Goal: Information Seeking & Learning: Learn about a topic

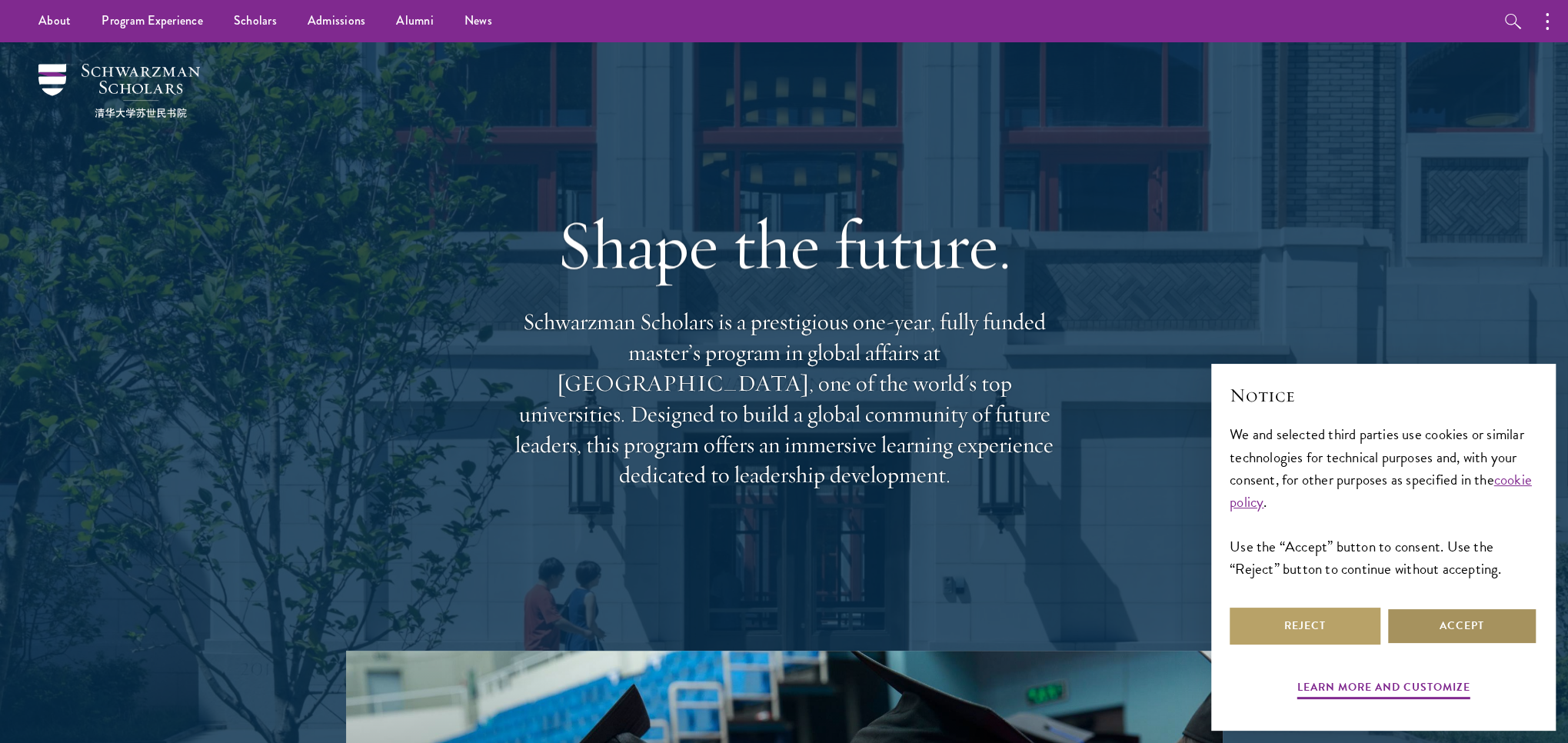
click at [1407, 624] on button "Accept" at bounding box center [1462, 626] width 151 height 37
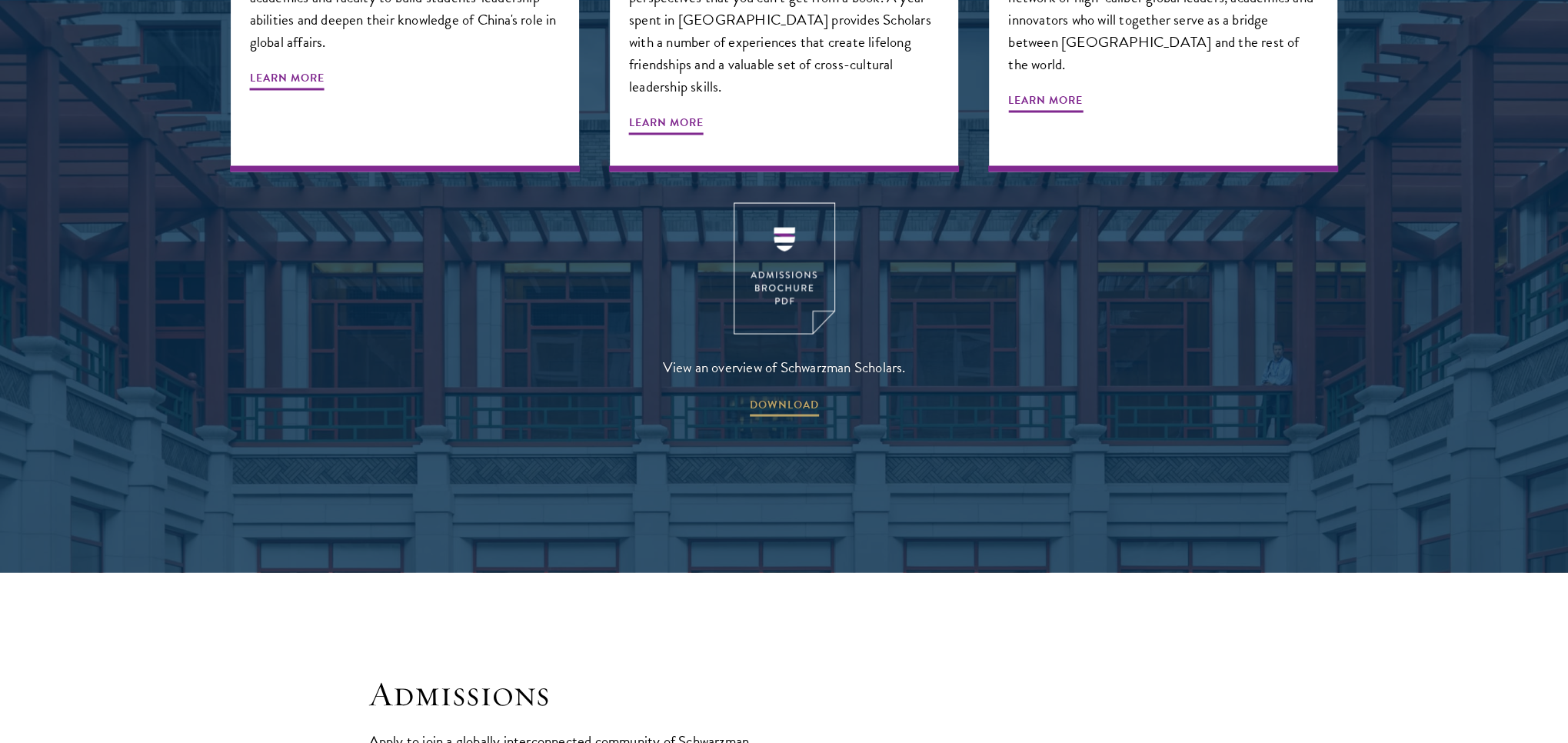
scroll to position [2539, 0]
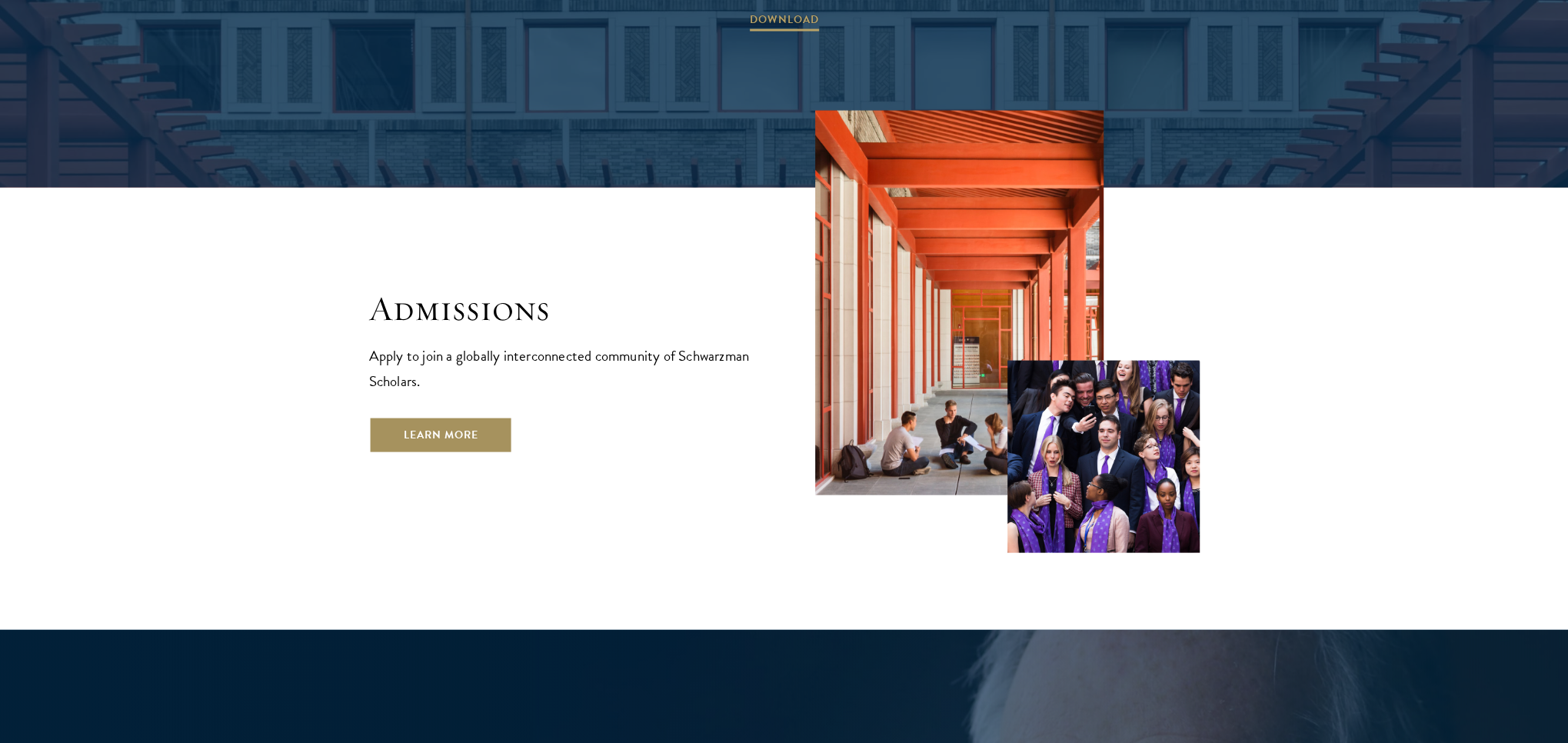
click at [468, 417] on link "Learn More" at bounding box center [441, 435] width 144 height 37
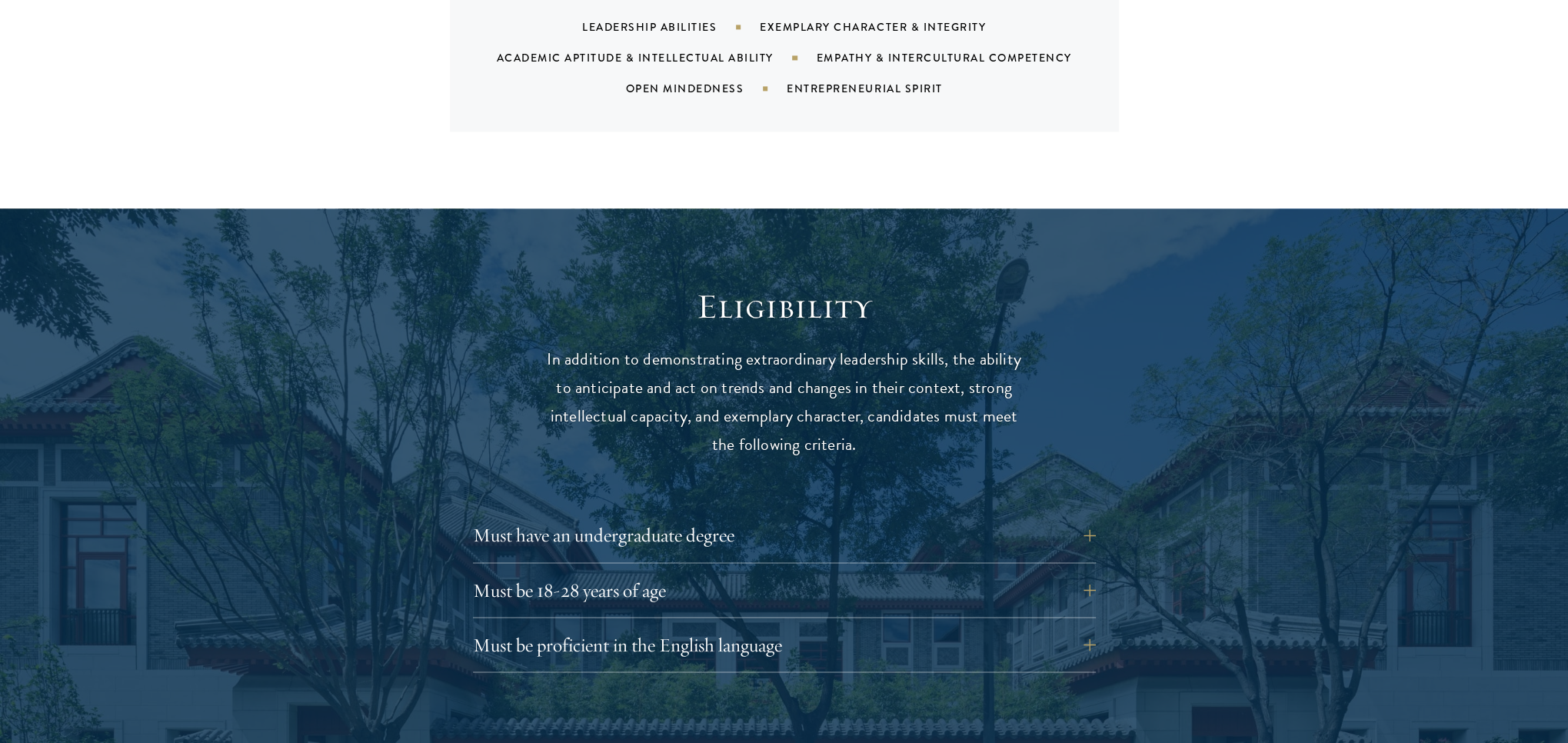
scroll to position [1847, 0]
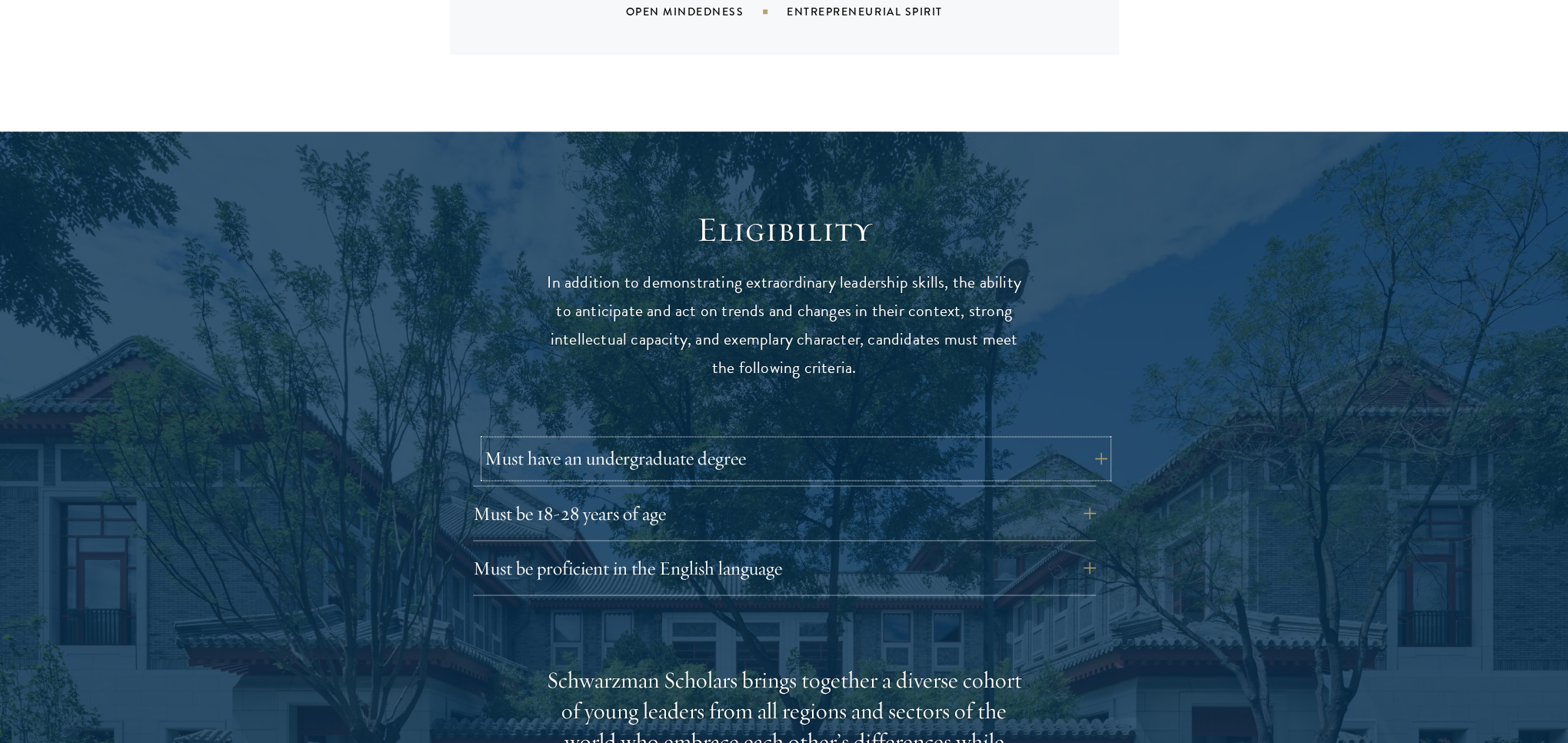
click at [667, 440] on button "Must have an undergraduate degree" at bounding box center [795, 459] width 623 height 37
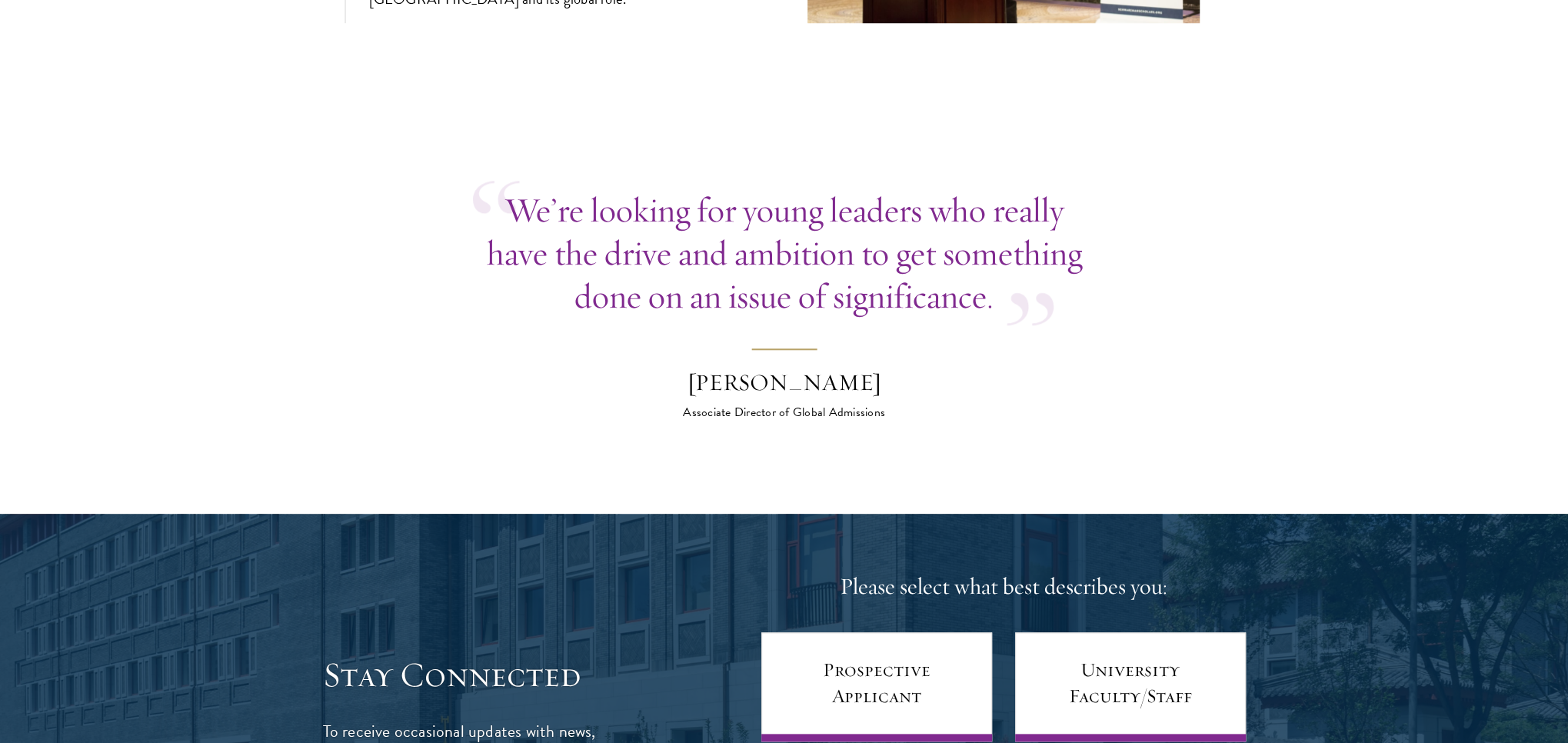
scroll to position [6387, 0]
